Goal: Task Accomplishment & Management: Use online tool/utility

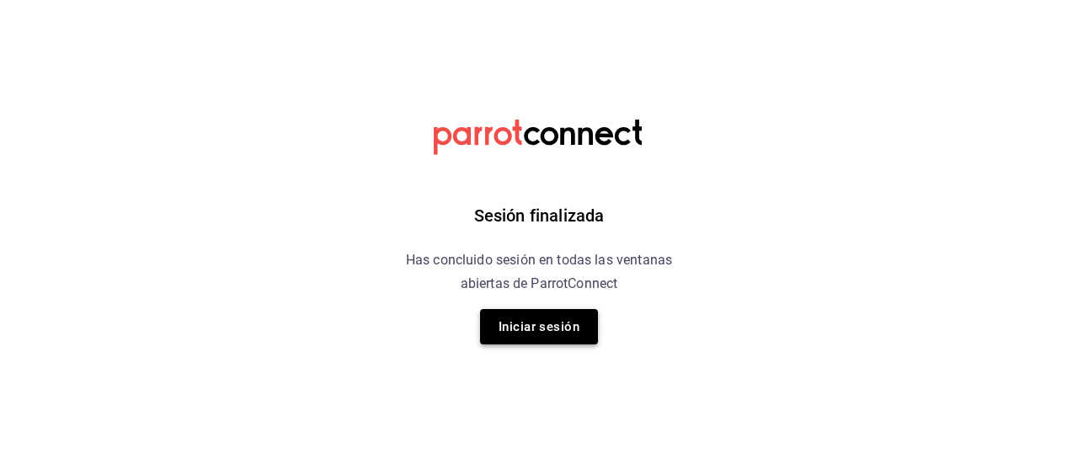
click at [529, 311] on button "Iniciar sesión" at bounding box center [539, 326] width 118 height 35
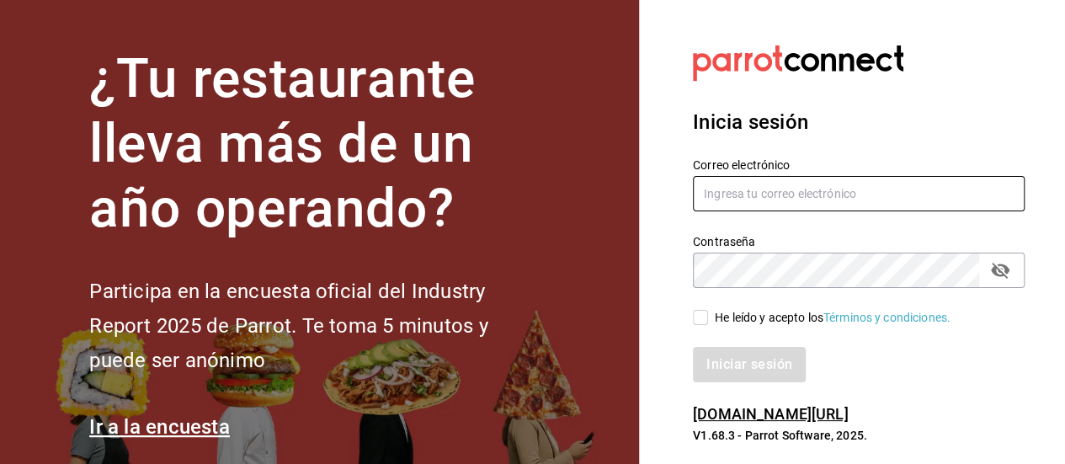
type input "[PERSON_NAME][EMAIL_ADDRESS][PERSON_NAME][DOMAIN_NAME]"
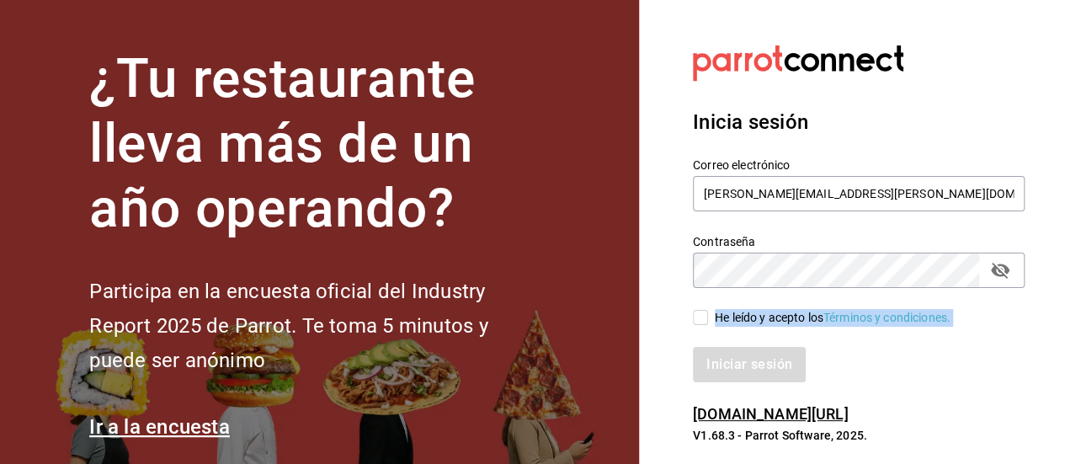
drag, startPoint x: 708, startPoint y: 332, endPoint x: 702, endPoint y: 317, distance: 16.3
click at [702, 317] on div "Correo electrónico [PERSON_NAME][EMAIL_ADDRESS][PERSON_NAME][DOMAIN_NAME] Contr…" at bounding box center [849, 259] width 352 height 245
click at [702, 317] on input "He leído y acepto los Términos y condiciones." at bounding box center [700, 317] width 15 height 15
checkbox input "true"
click at [735, 364] on button "Iniciar sesión" at bounding box center [750, 364] width 115 height 35
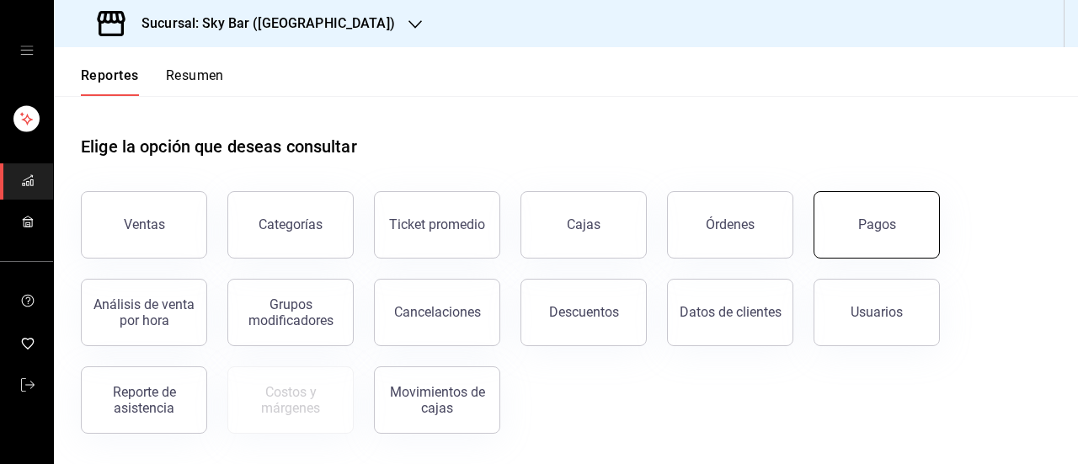
click at [883, 226] on div "Pagos" at bounding box center [877, 224] width 38 height 16
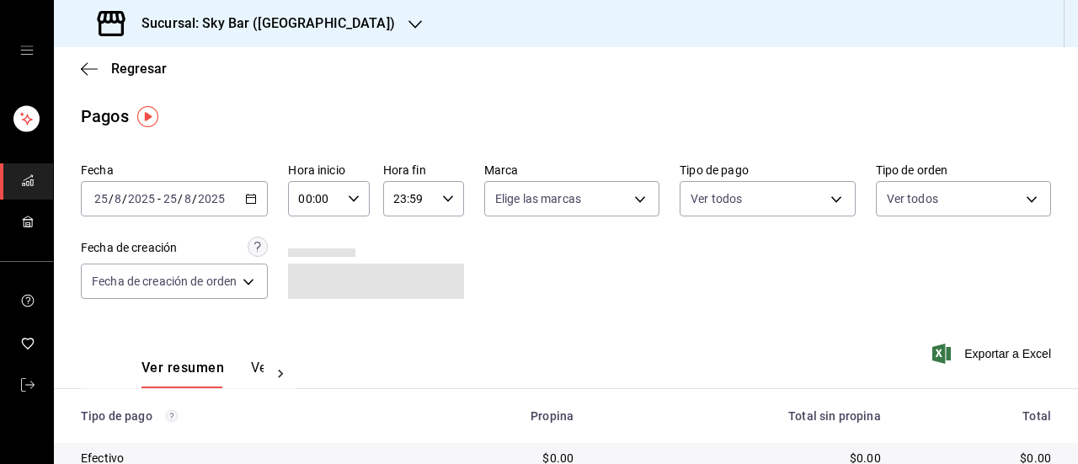
click at [265, 19] on h3 "Sucursal: Sky Bar (Metropolitan Center)" at bounding box center [261, 23] width 267 height 20
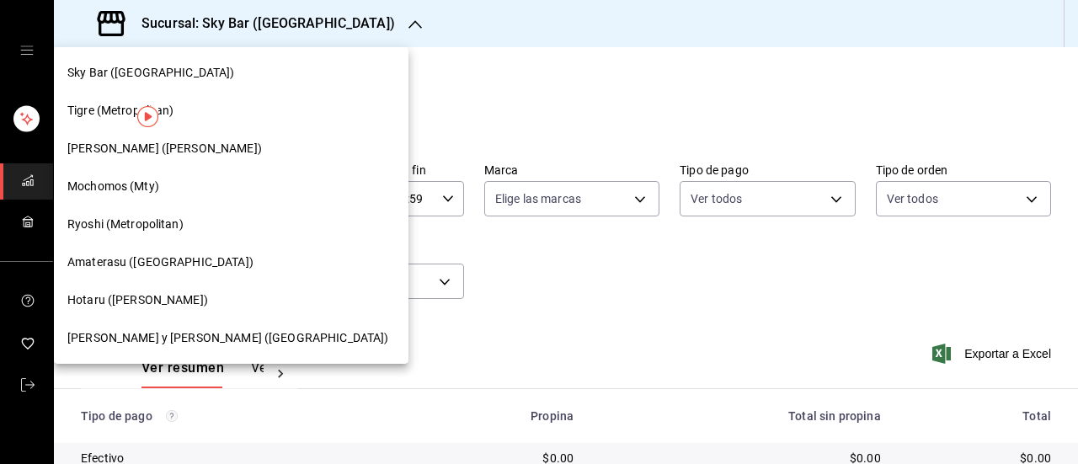
click at [150, 306] on div "Hotaru (Valle)" at bounding box center [231, 300] width 328 height 18
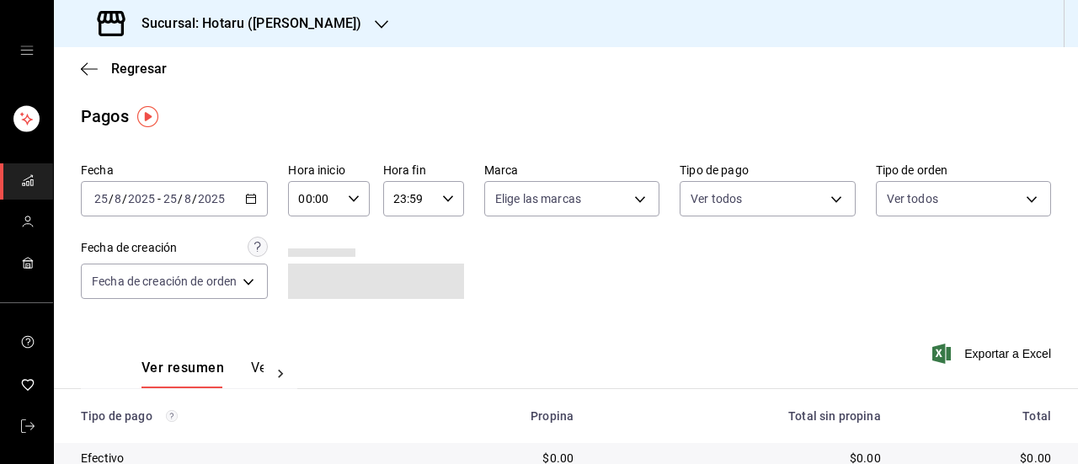
click at [261, 208] on div "2025-08-25 25 / 8 / 2025 - 2025-08-25 25 / 8 / 2025" at bounding box center [174, 198] width 187 height 35
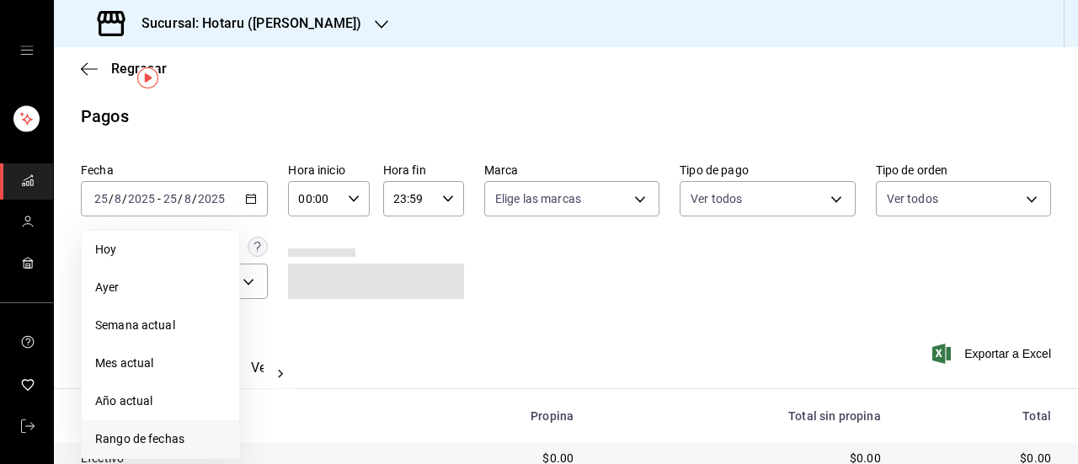
scroll to position [50, 0]
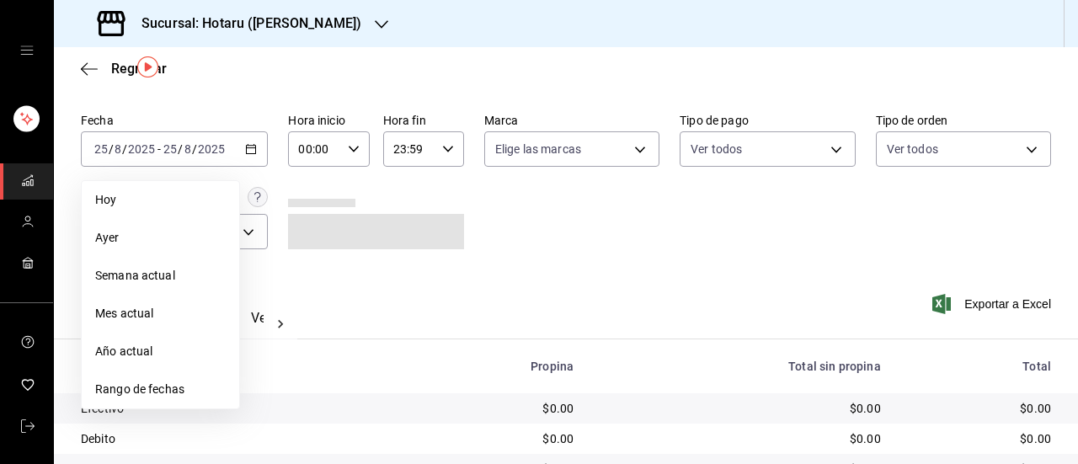
click at [127, 380] on li "Rango de fechas" at bounding box center [161, 390] width 158 height 38
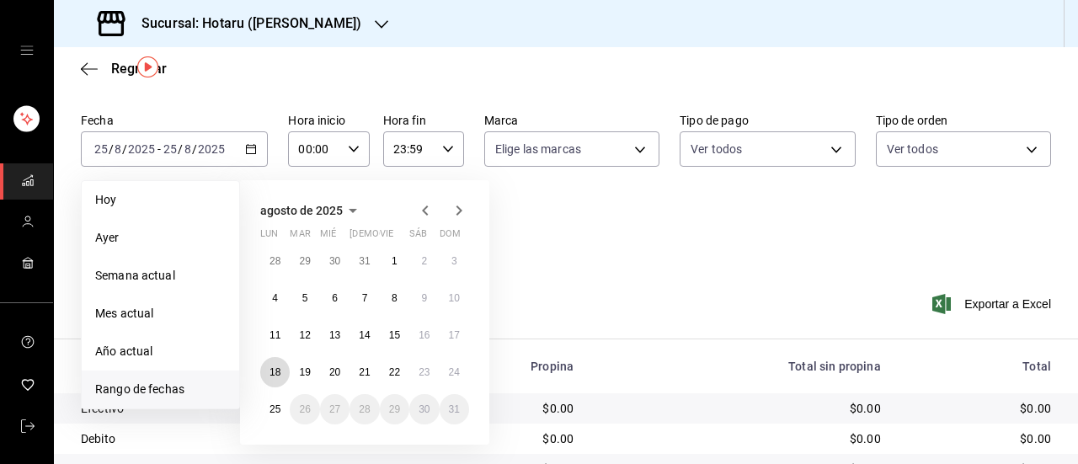
click at [283, 375] on button "18" at bounding box center [274, 372] width 29 height 30
click at [276, 402] on button "25" at bounding box center [274, 409] width 29 height 30
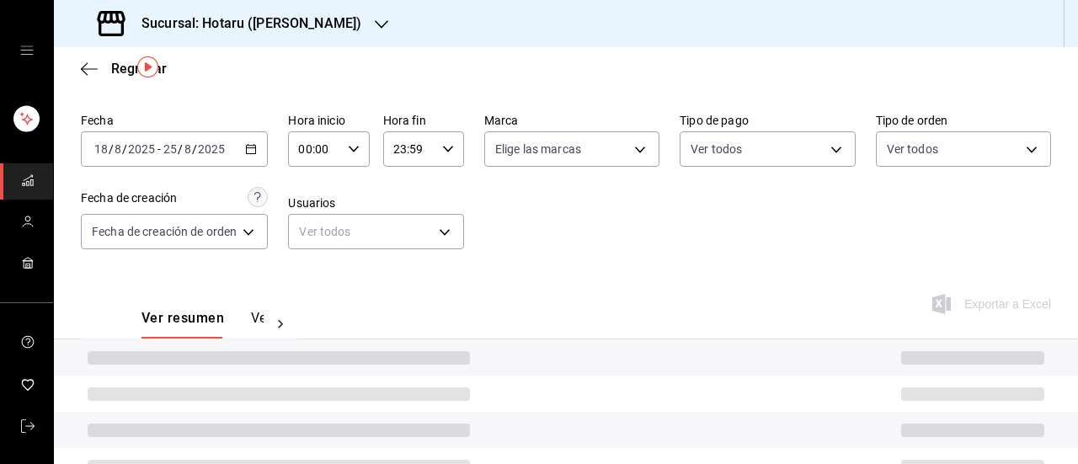
click at [346, 152] on div "00:00 Hora inicio" at bounding box center [328, 148] width 81 height 35
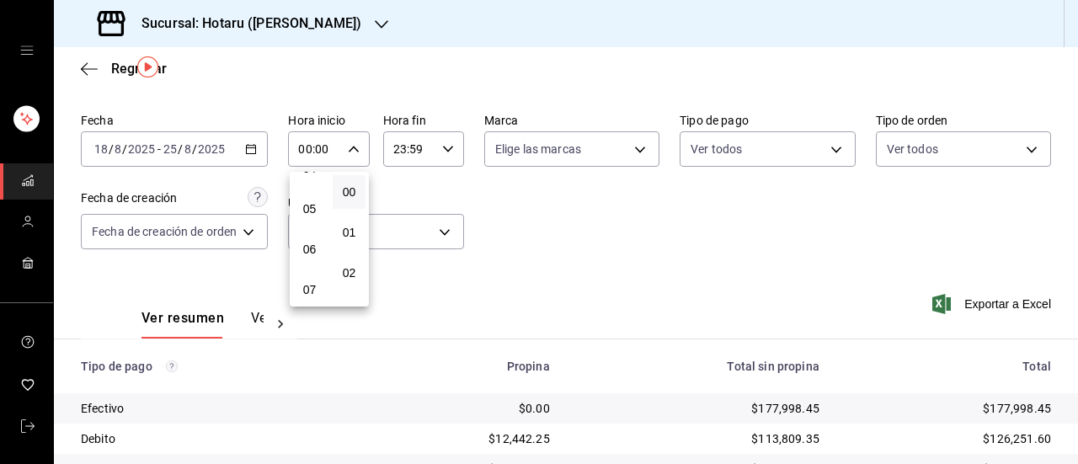
scroll to position [184, 0]
click at [307, 222] on div "05" at bounding box center [310, 210] width 40 height 40
click at [307, 222] on button "05" at bounding box center [309, 210] width 33 height 34
type input "05:00"
click at [455, 148] on div at bounding box center [539, 232] width 1078 height 464
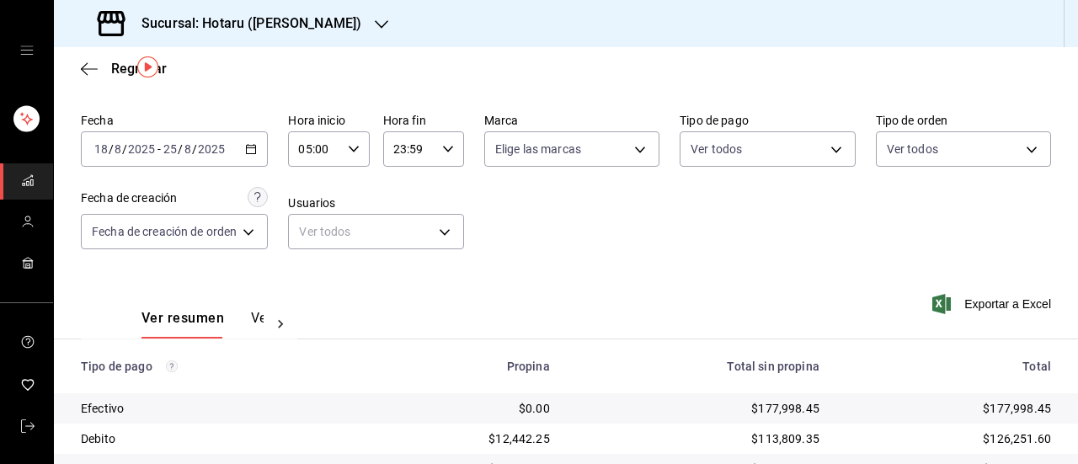
click at [450, 148] on icon "button" at bounding box center [448, 149] width 12 height 12
click at [403, 188] on button "04" at bounding box center [402, 177] width 33 height 34
type input "04:59"
click at [709, 238] on div at bounding box center [539, 232] width 1078 height 464
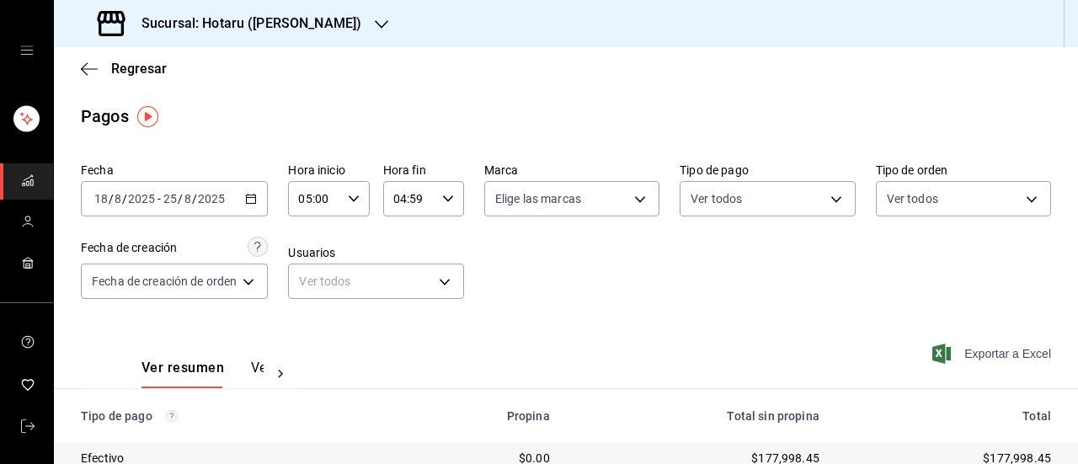
click at [932, 361] on icon "button" at bounding box center [941, 354] width 19 height 20
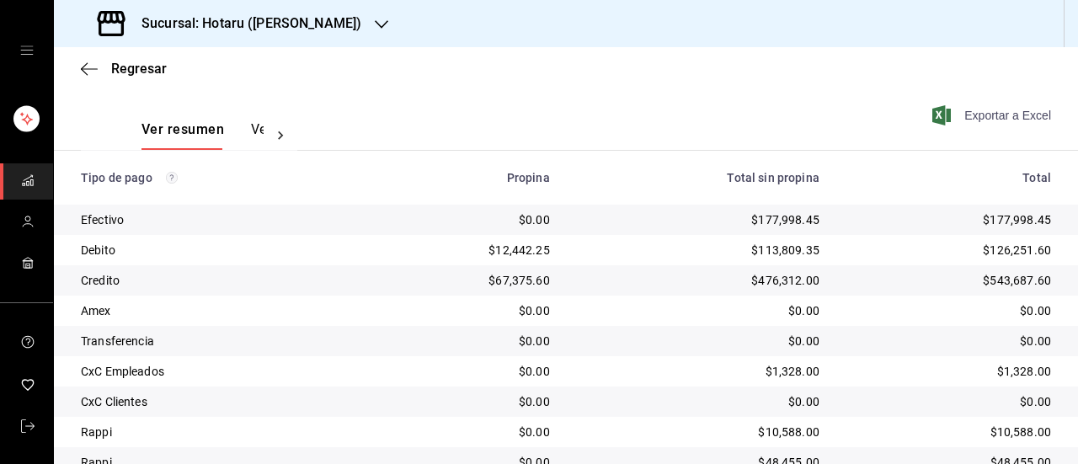
scroll to position [239, 0]
click at [224, 14] on h3 "Sucursal: Hotaru (Valle)" at bounding box center [244, 23] width 233 height 20
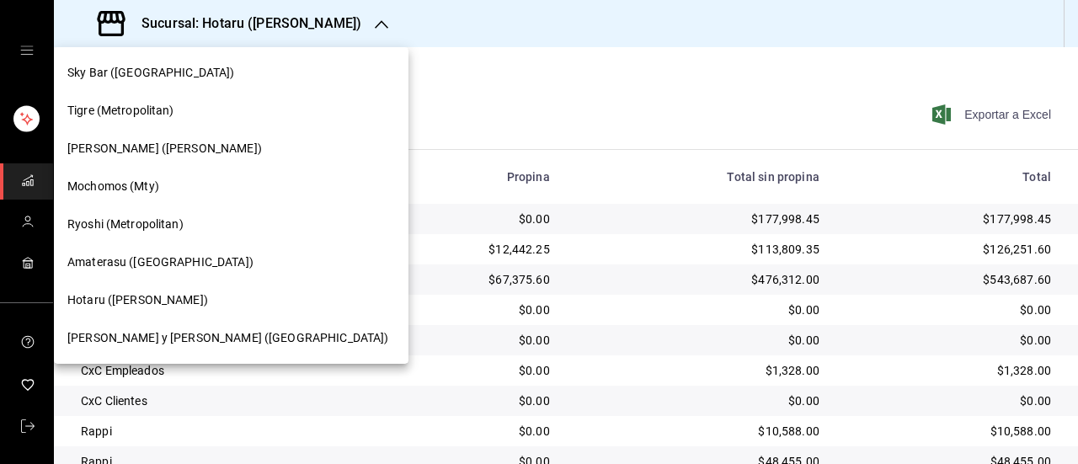
click at [141, 230] on span "Ryoshi (Metropolitan)" at bounding box center [125, 225] width 116 height 18
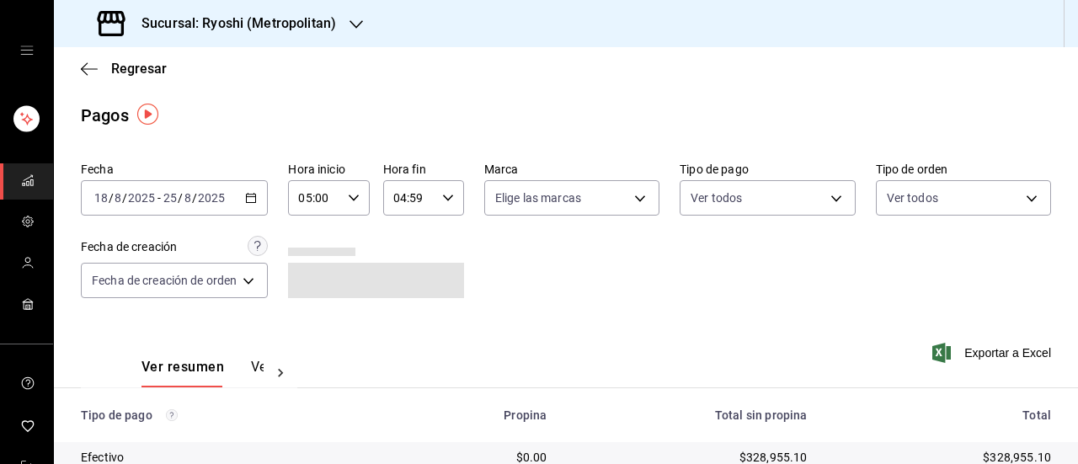
scroll to position [0, 0]
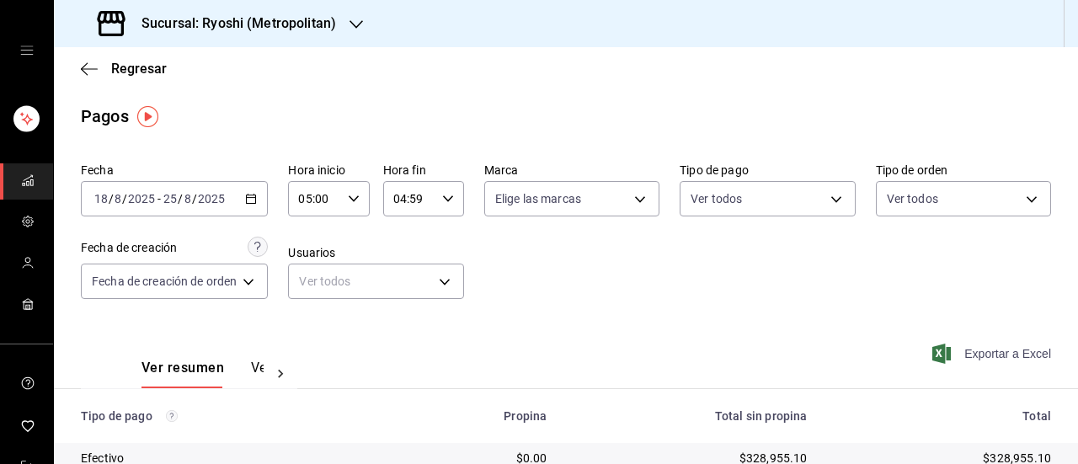
click at [967, 353] on span "Exportar a Excel" at bounding box center [993, 354] width 115 height 20
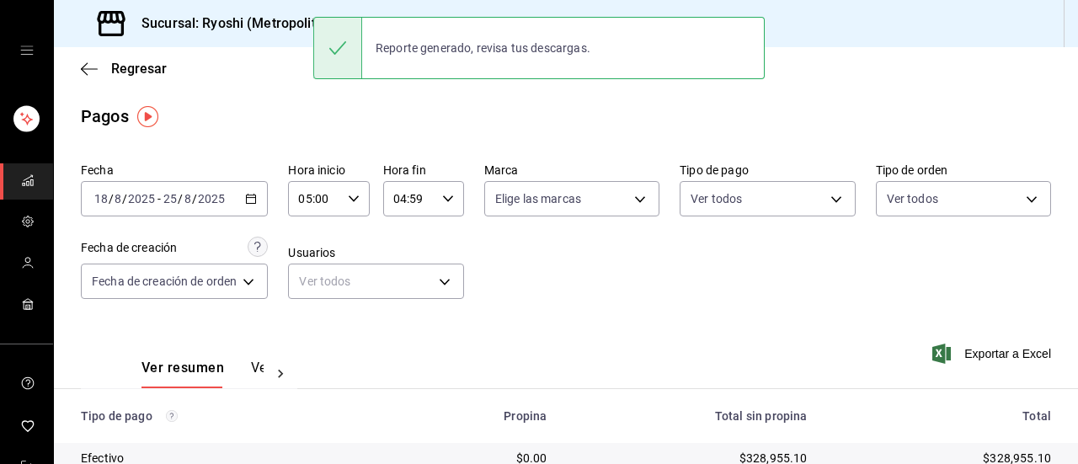
click at [220, 32] on h3 "Sucursal: Ryoshi (Metropolitan)" at bounding box center [232, 23] width 208 height 20
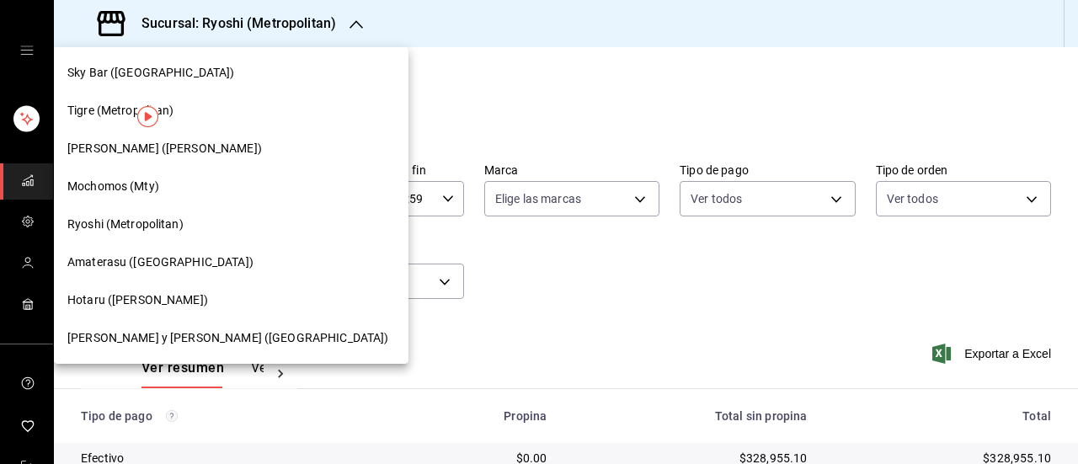
click at [140, 158] on div "Ichikani Sushi (Vasconcelos)" at bounding box center [231, 149] width 355 height 38
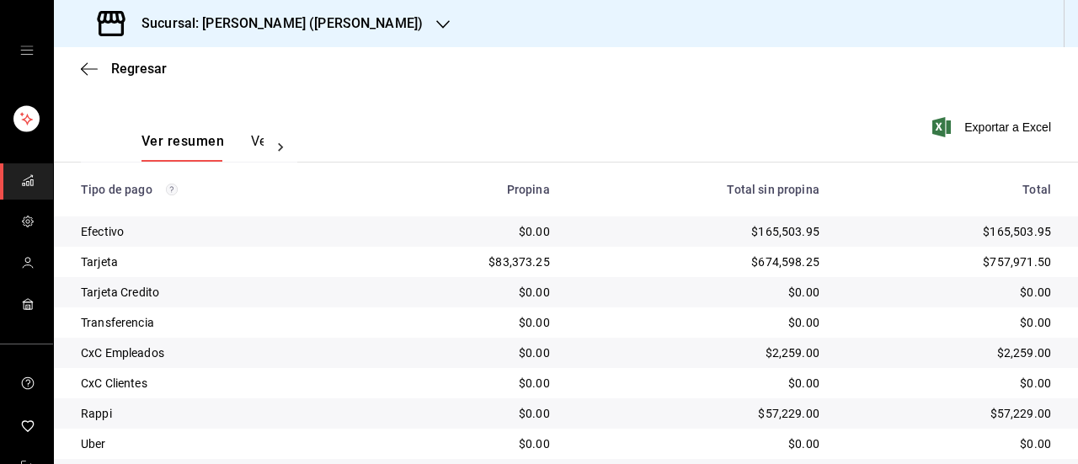
scroll to position [229, 0]
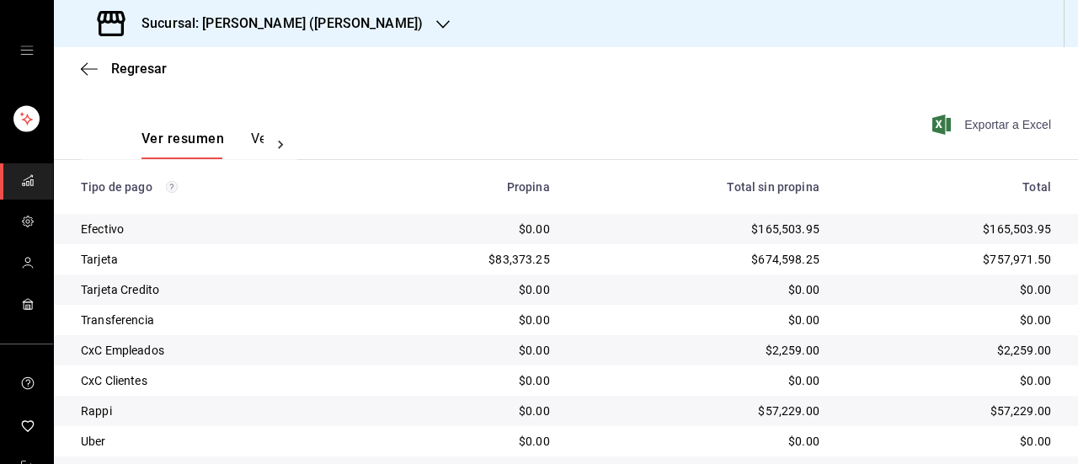
click at [962, 118] on span "Exportar a Excel" at bounding box center [993, 125] width 115 height 20
click at [283, 22] on h3 "Sucursal: Ichikani Sushi (Vasconcelos)" at bounding box center [275, 23] width 295 height 20
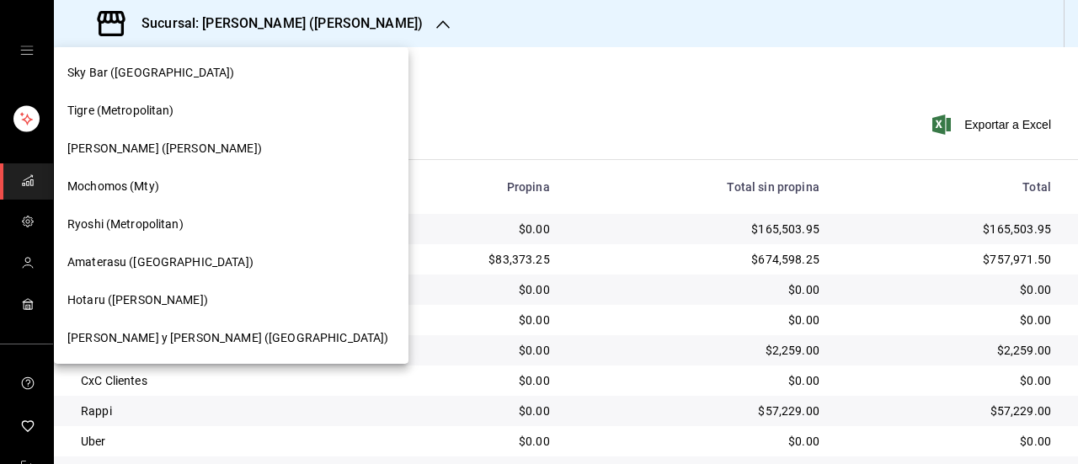
click at [145, 291] on div "Hotaru (Valle)" at bounding box center [231, 300] width 355 height 38
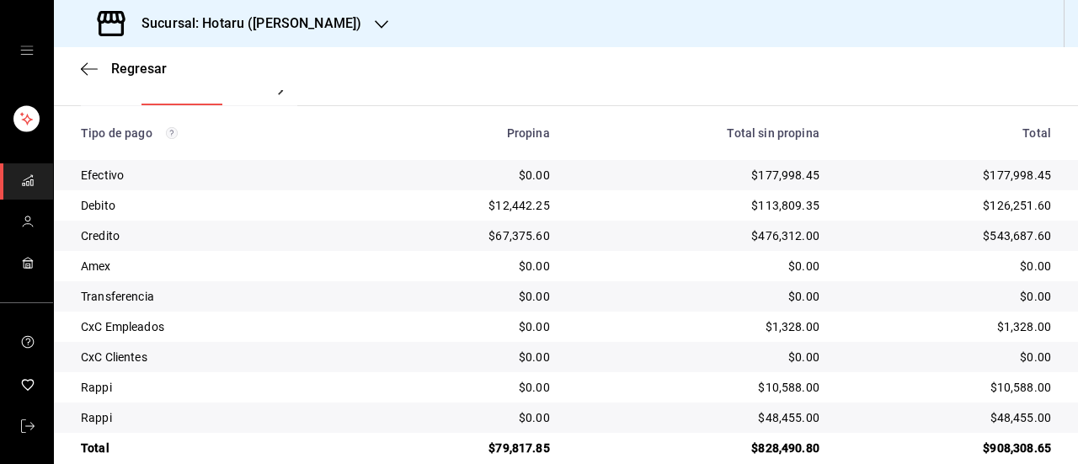
scroll to position [102, 0]
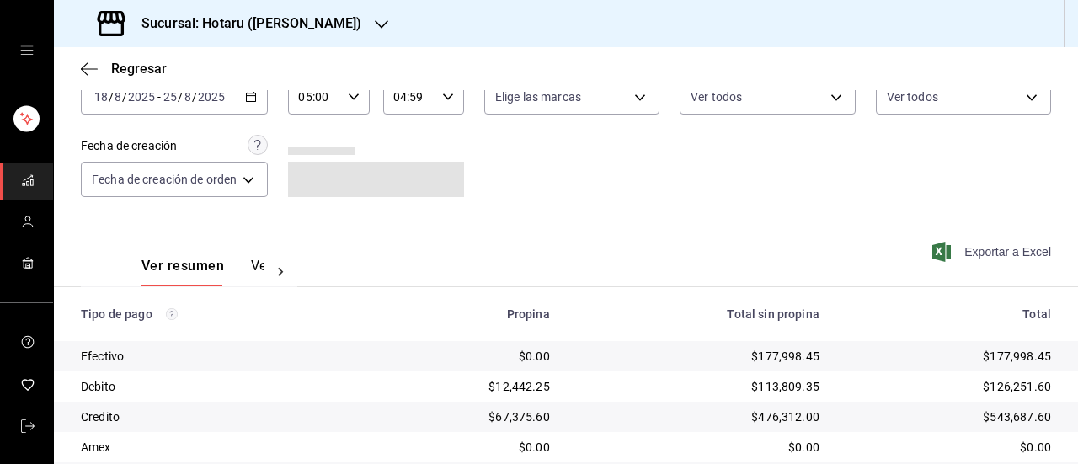
click at [957, 260] on span "Exportar a Excel" at bounding box center [993, 252] width 115 height 20
